Goal: Task Accomplishment & Management: Manage account settings

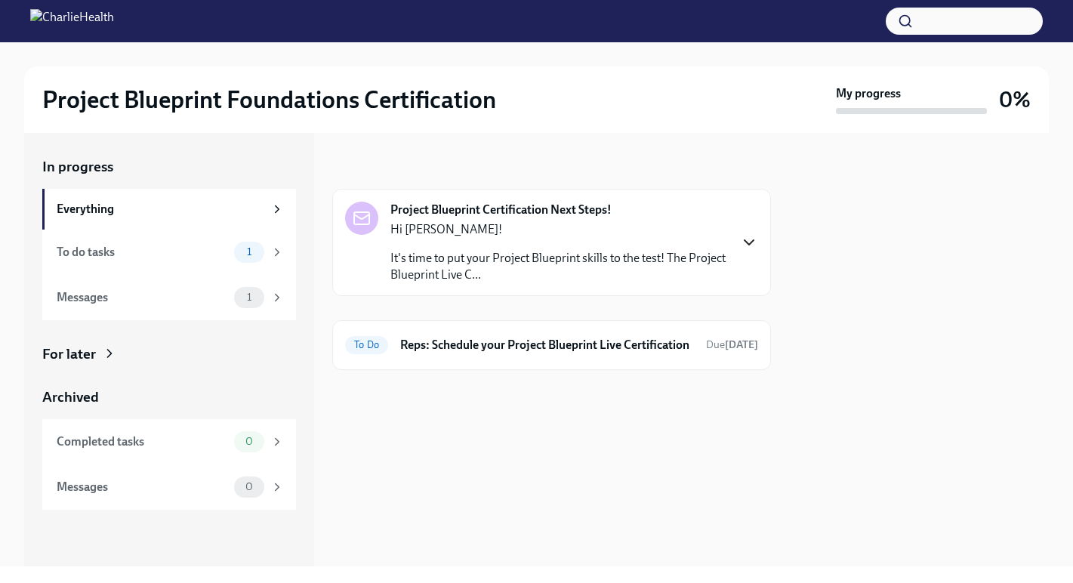
click at [747, 242] on icon "button" at bounding box center [748, 242] width 9 height 5
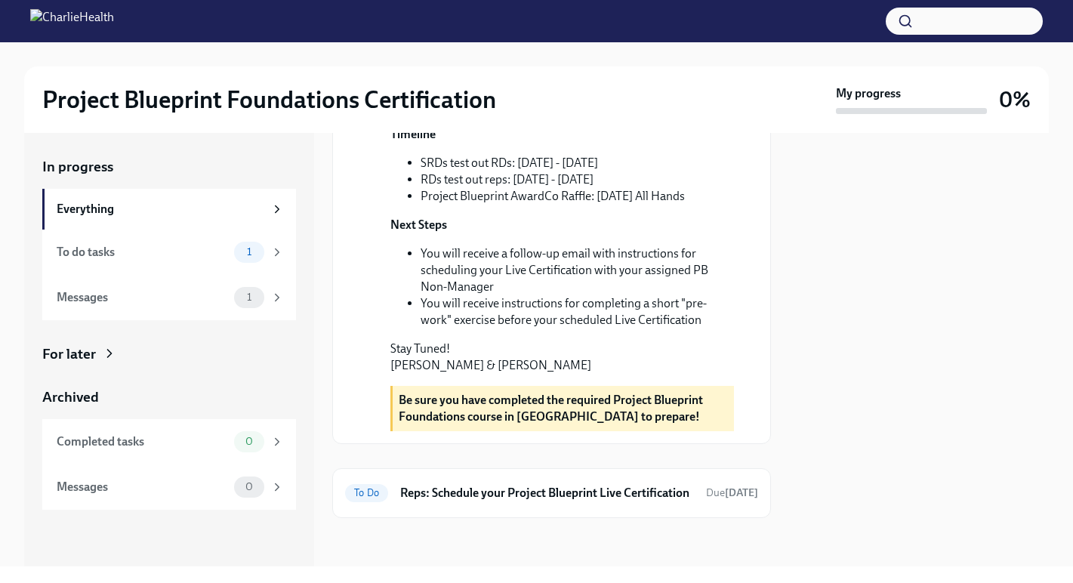
scroll to position [546, 0]
click at [608, 485] on h6 "Reps: Schedule your Project Blueprint Live Certification" at bounding box center [547, 493] width 294 height 17
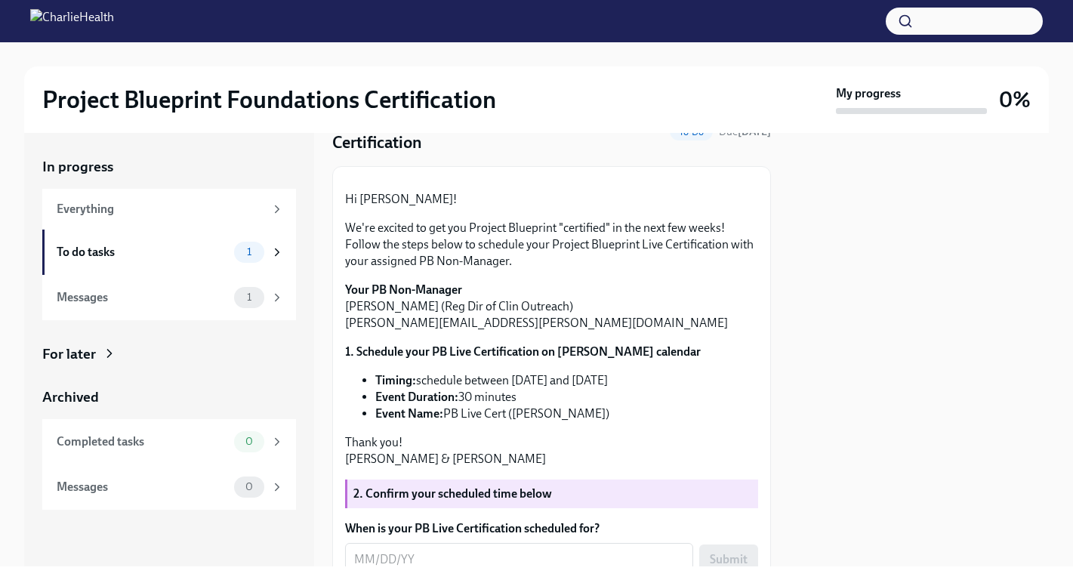
scroll to position [131, 0]
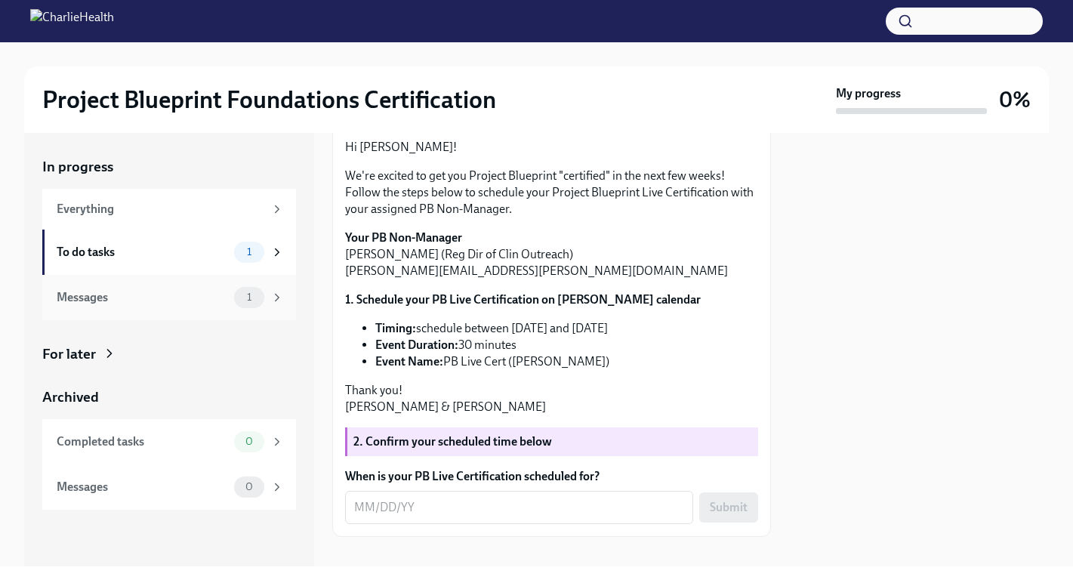
click at [189, 303] on div "Messages" at bounding box center [142, 297] width 171 height 17
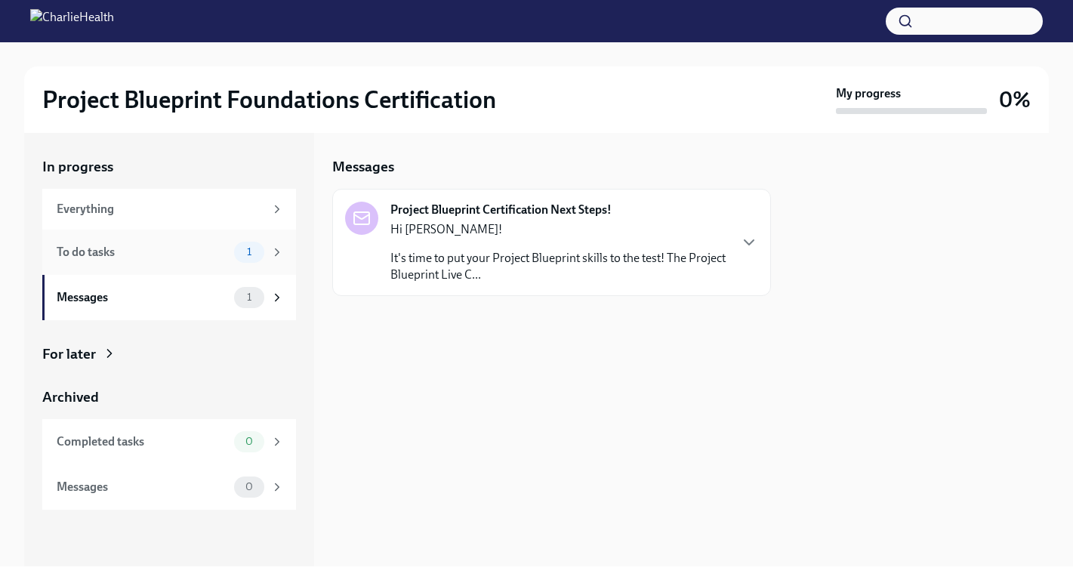
click at [183, 248] on div "To do tasks" at bounding box center [142, 252] width 171 height 17
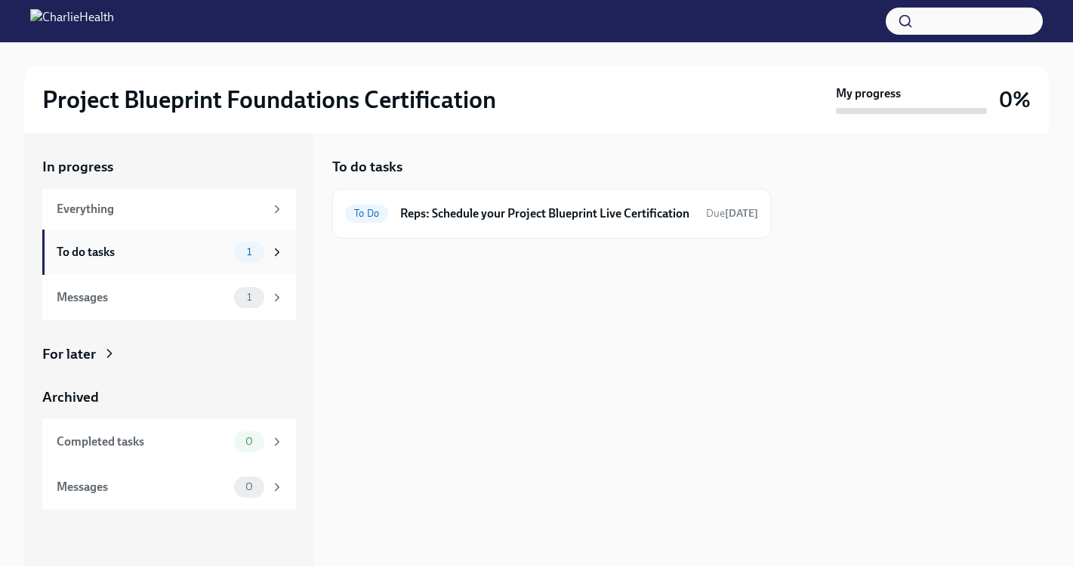
click at [177, 257] on div "To do tasks" at bounding box center [142, 252] width 171 height 17
click at [201, 205] on div "Everything" at bounding box center [161, 209] width 208 height 17
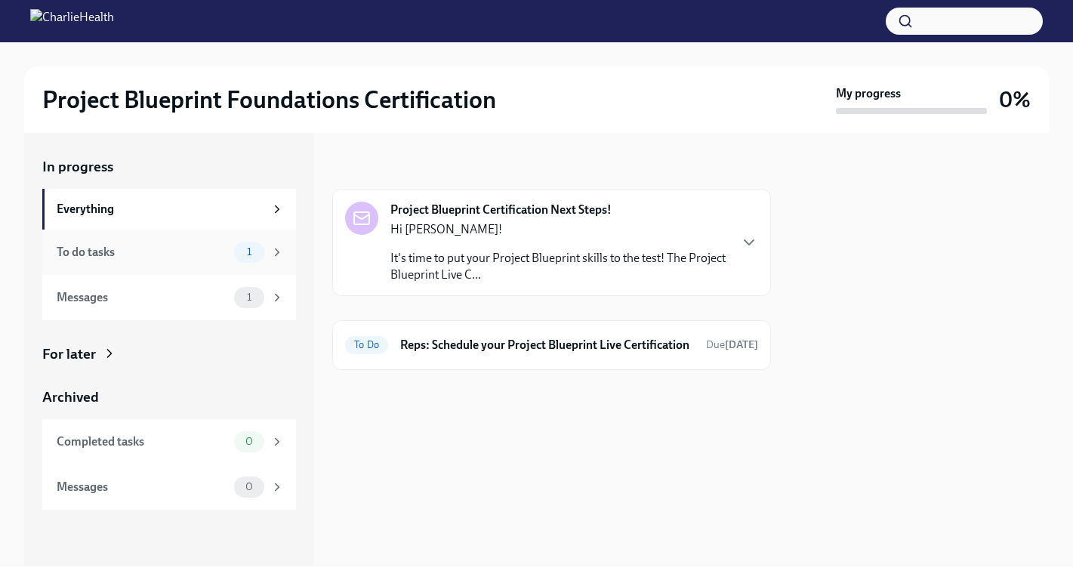
click at [207, 231] on div "To do tasks 1" at bounding box center [169, 251] width 254 height 45
